Goal: Transaction & Acquisition: Purchase product/service

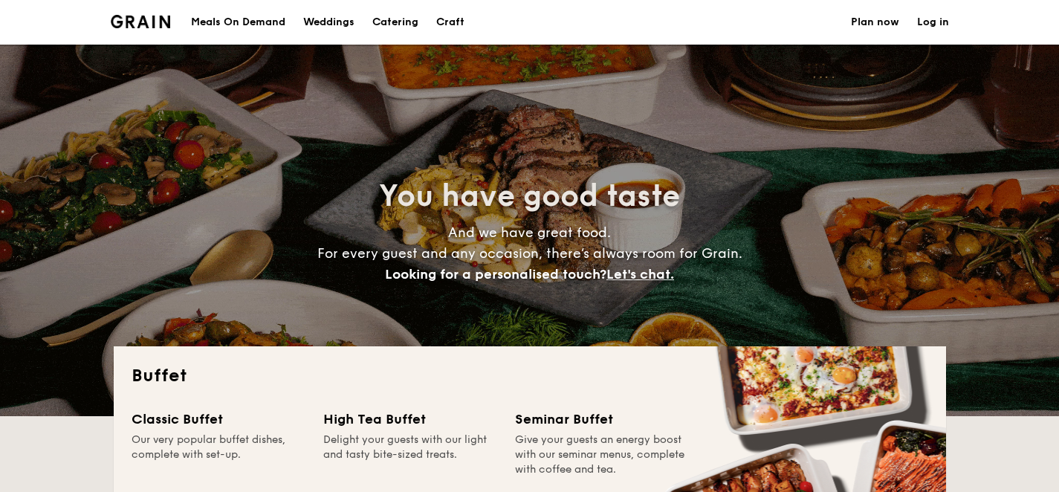
select select
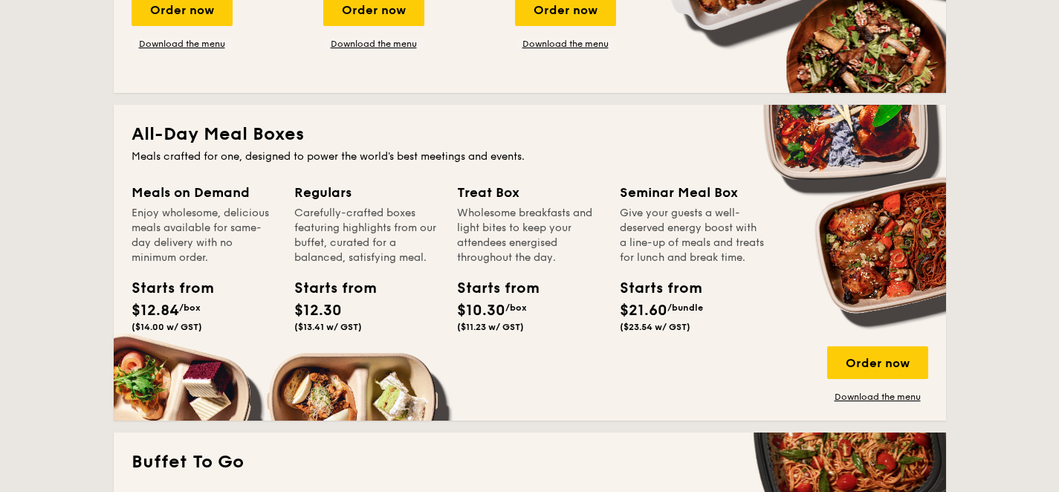
scroll to position [650, 0]
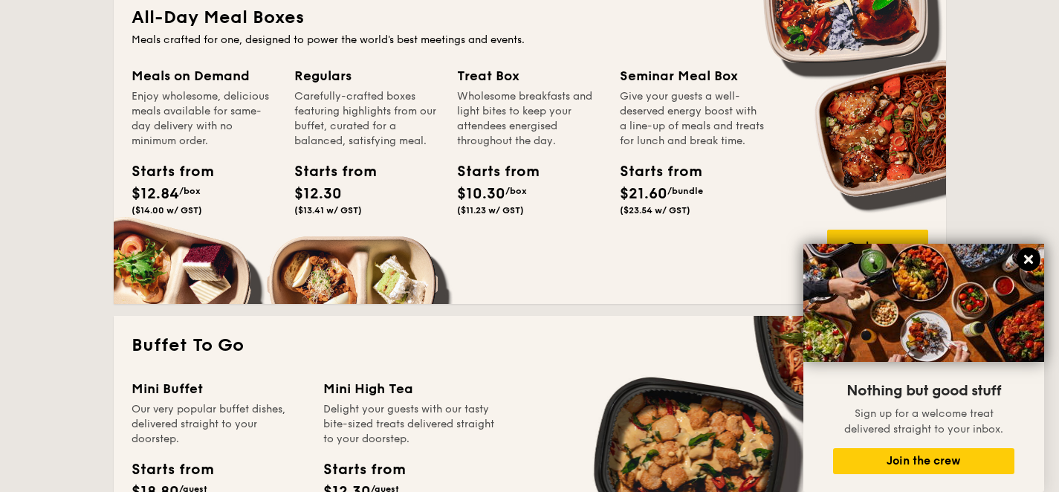
click at [1032, 251] on button at bounding box center [1029, 260] width 24 height 24
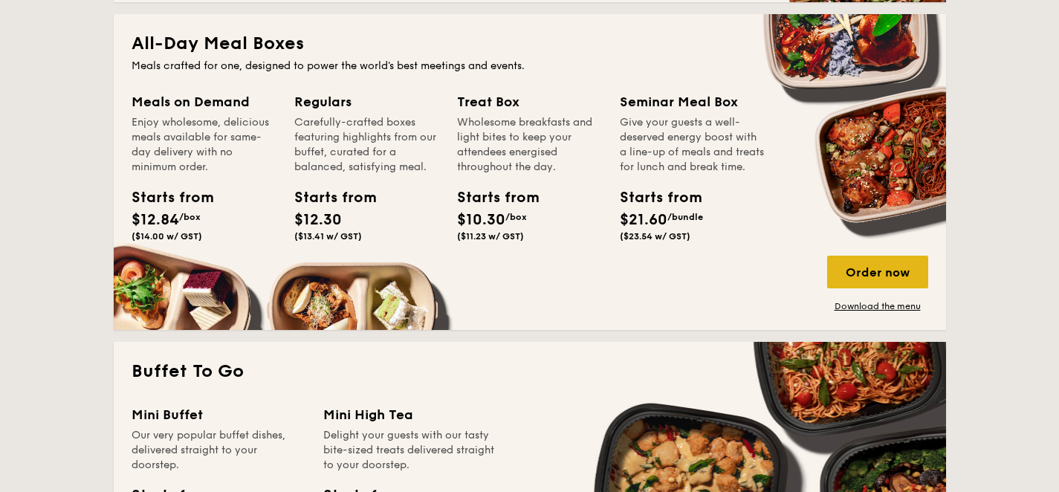
scroll to position [660, 0]
click at [894, 280] on div "Order now" at bounding box center [877, 272] width 101 height 33
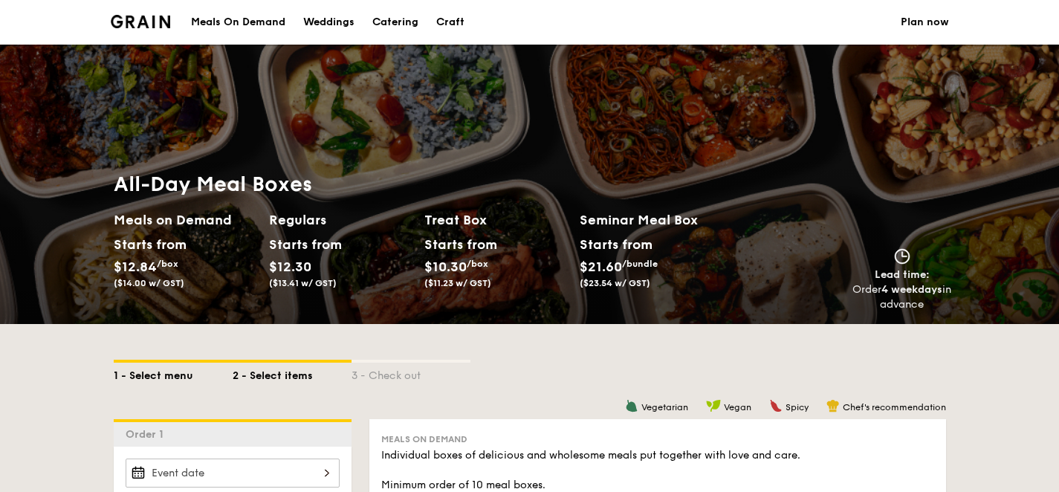
click at [152, 368] on div "1 - Select menu" at bounding box center [173, 373] width 119 height 21
select select
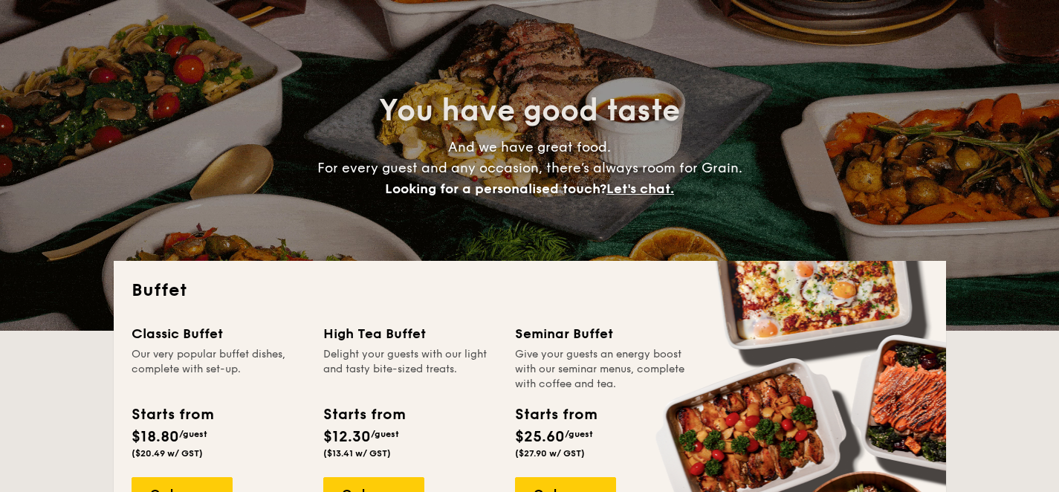
scroll to position [281, 0]
